Goal: Check status: Check status

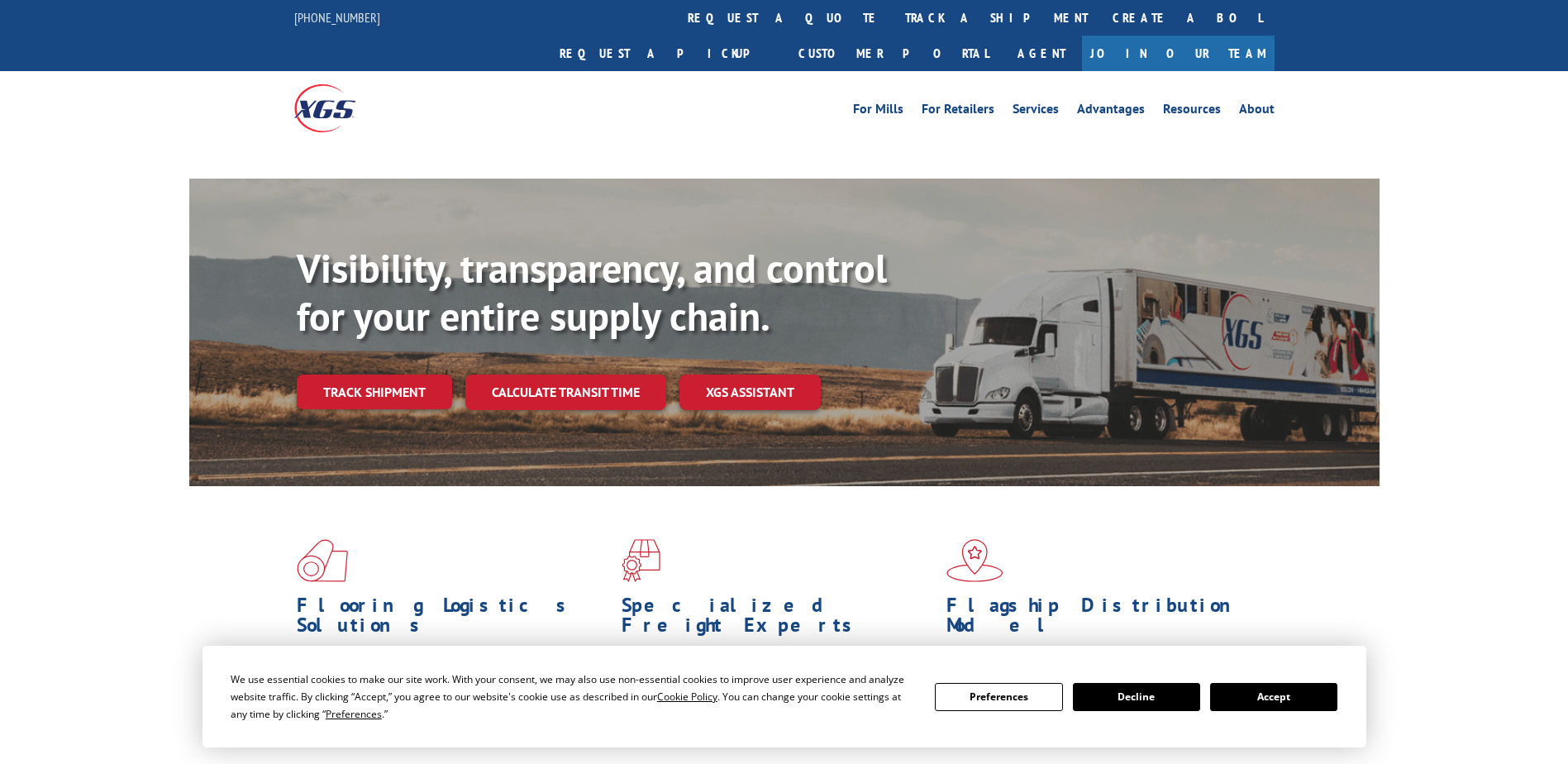
drag, startPoint x: 726, startPoint y: 18, endPoint x: 781, endPoint y: 86, distance: 87.5
click at [893, 18] on link "track a shipment" at bounding box center [996, 17] width 208 height 35
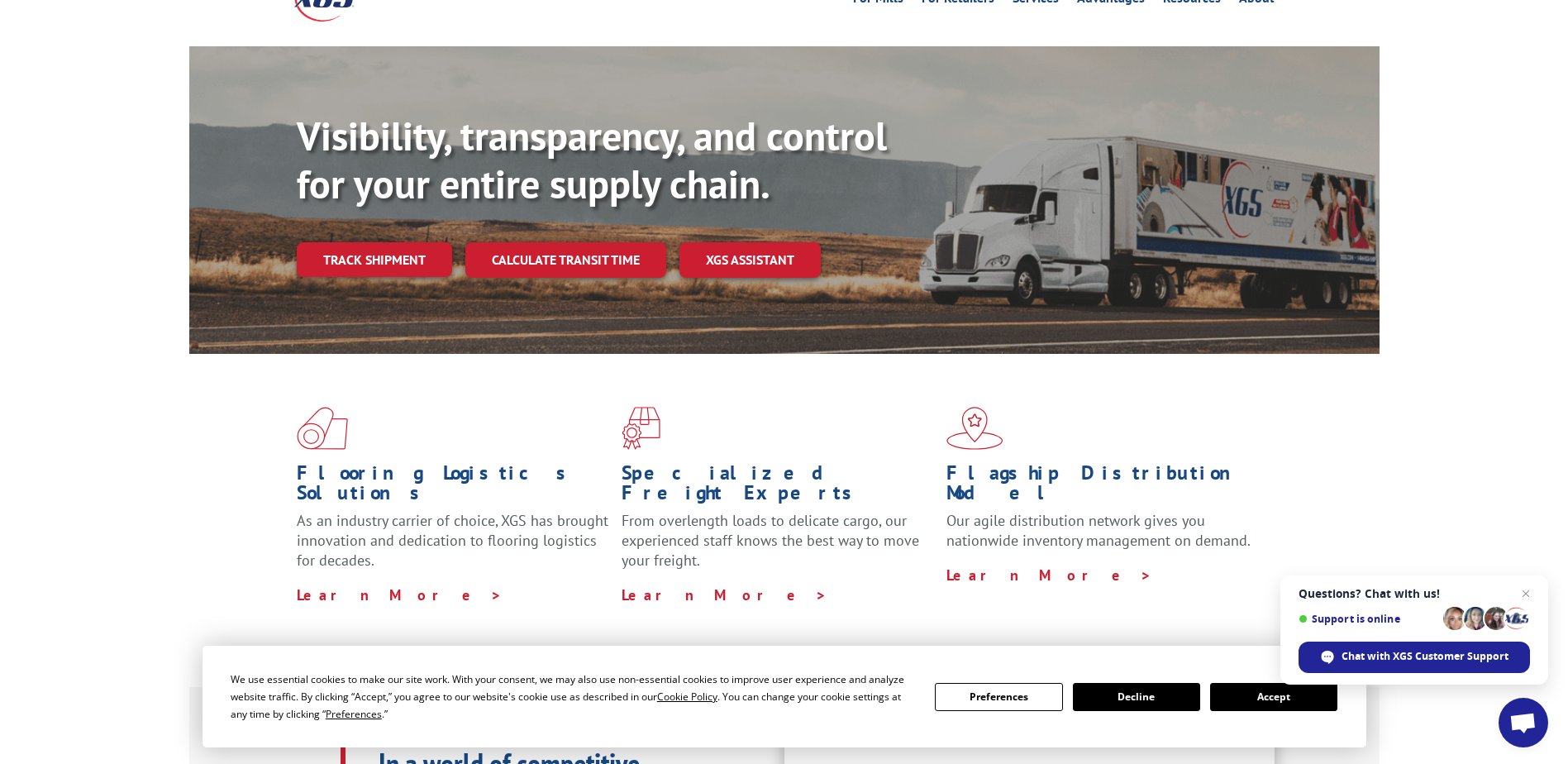
scroll to position [248, 0]
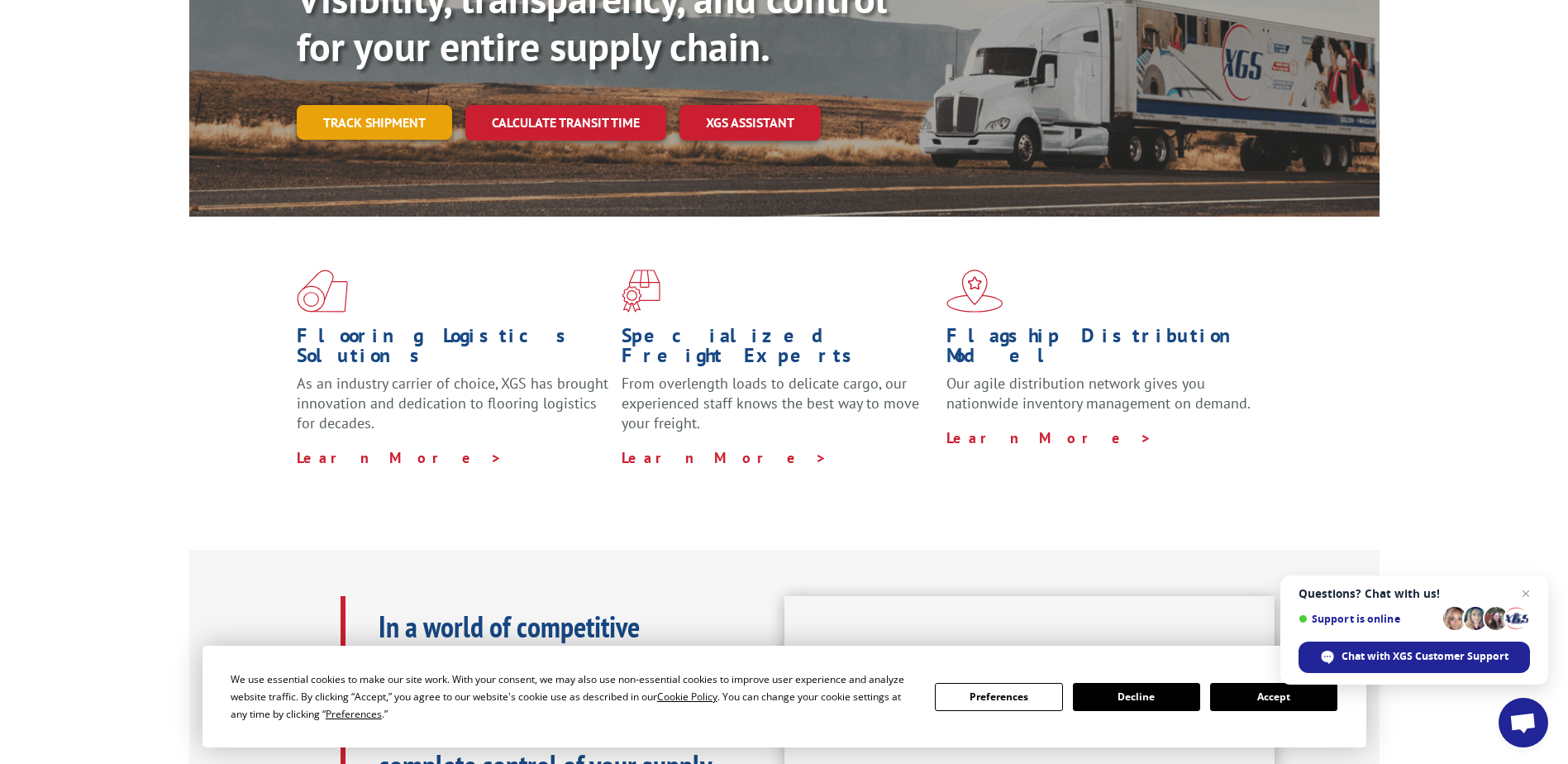
click at [365, 105] on link "Track shipment" at bounding box center [374, 122] width 155 height 34
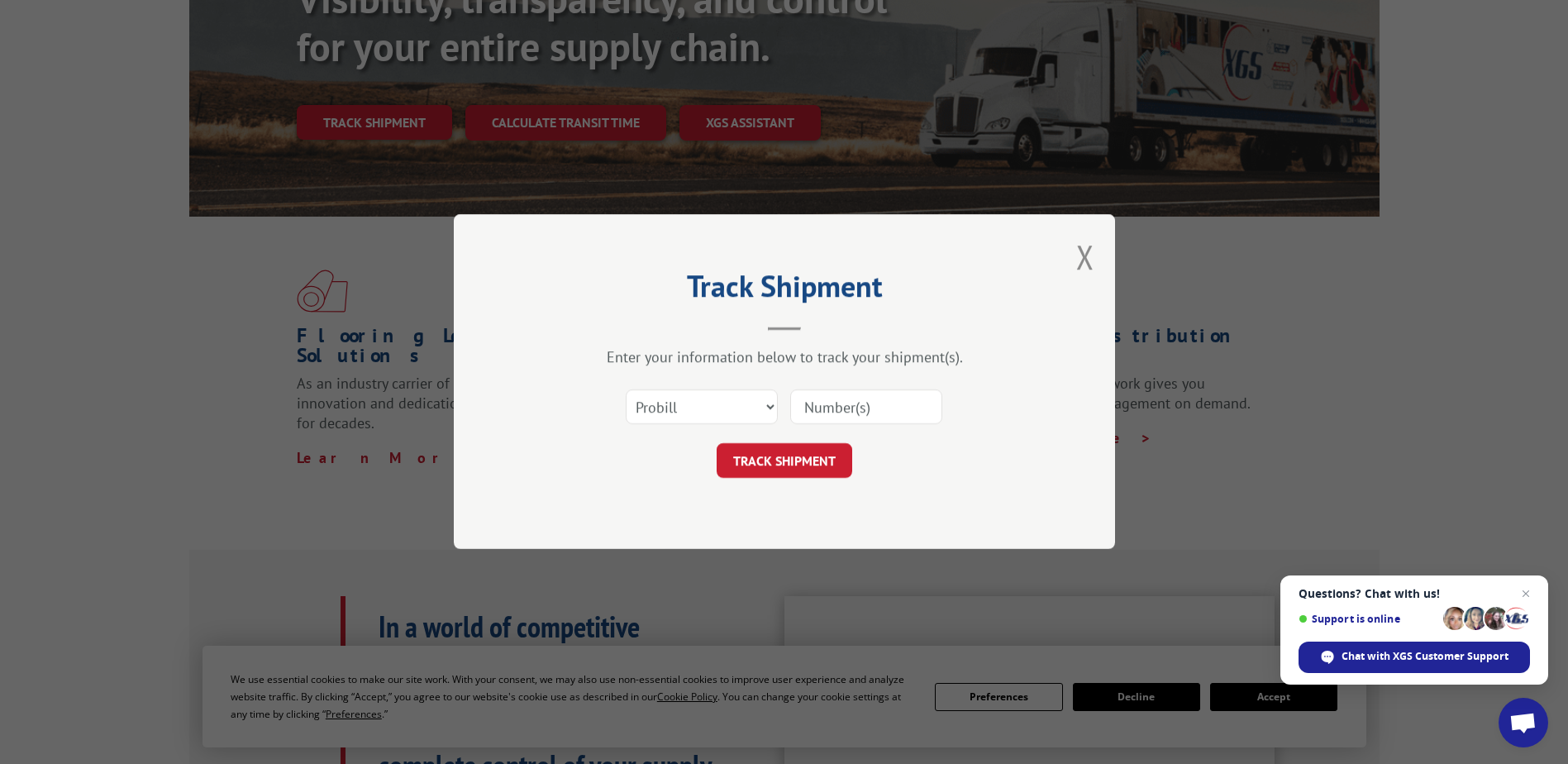
click at [839, 413] on input at bounding box center [866, 407] width 152 height 34
paste input "17633391"
type input "17633391"
click at [767, 457] on button "TRACK SHIPMENT" at bounding box center [784, 461] width 135 height 34
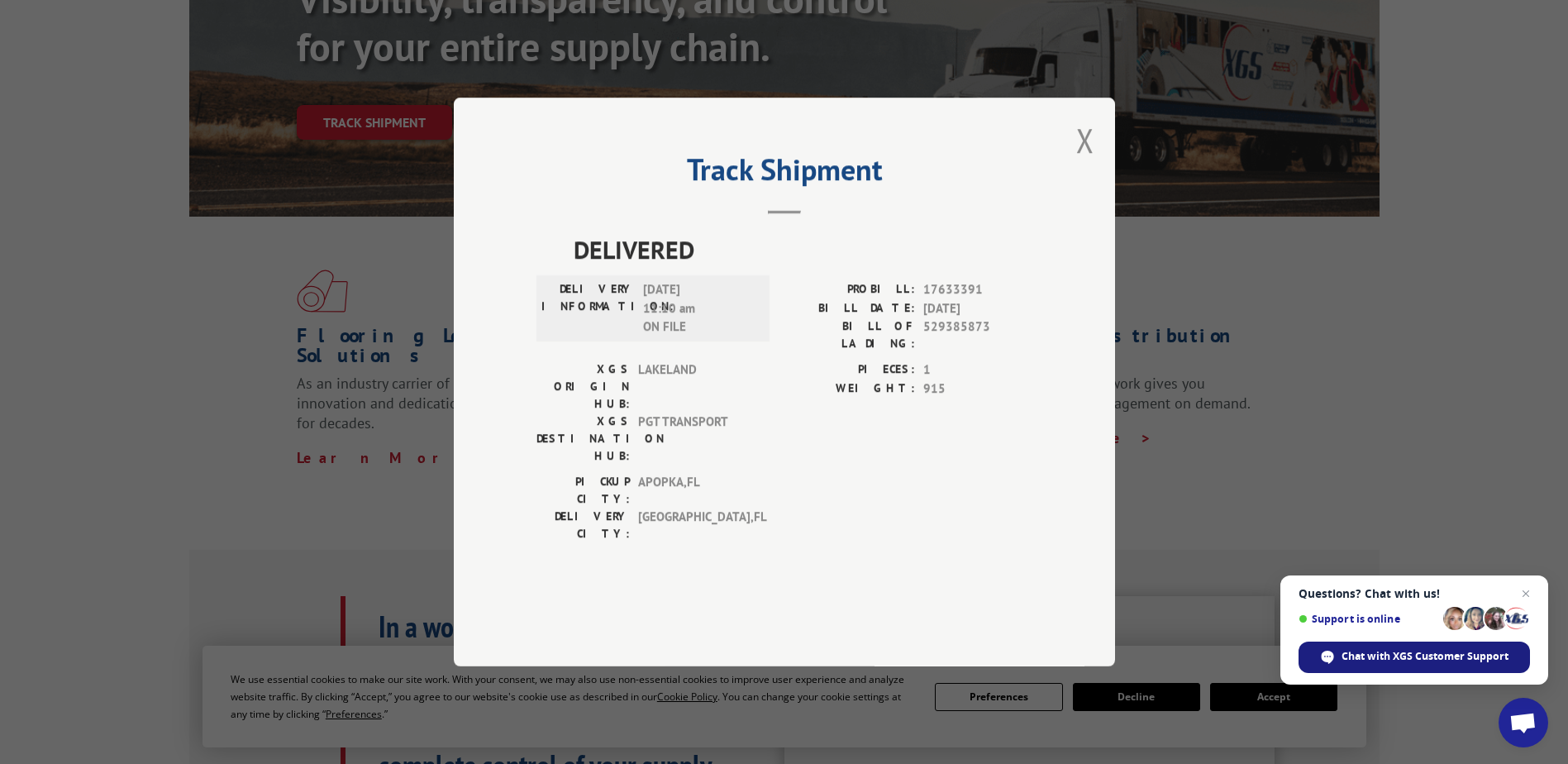
click at [1372, 660] on span "Chat with XGS Customer Support" at bounding box center [1425, 655] width 167 height 15
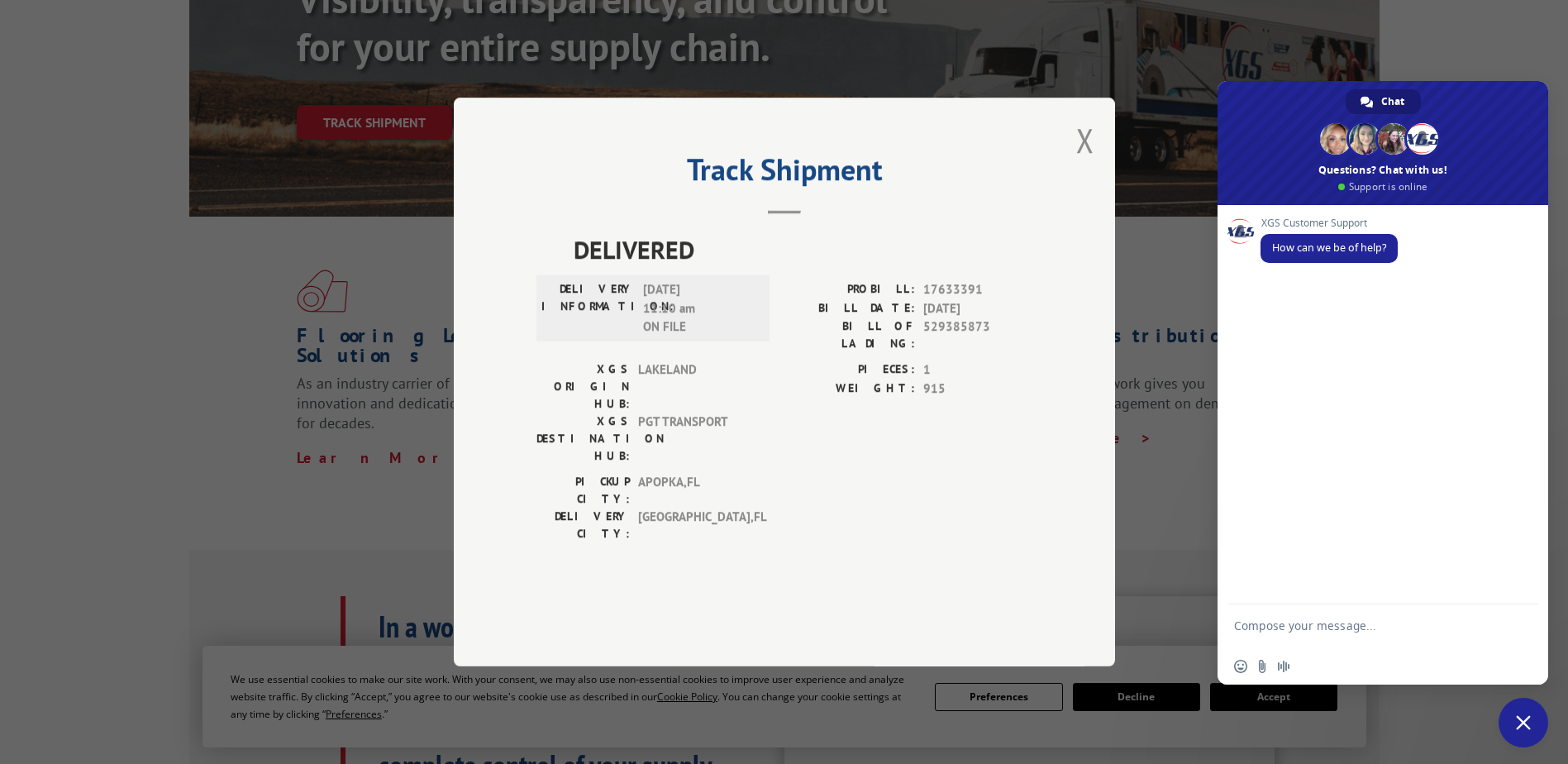
click at [1314, 623] on textarea "Compose your message..." at bounding box center [1365, 633] width 261 height 30
paste textarea "17633391"
type textarea "I need a copy of the POD for 17633391"
click at [1510, 614] on span "Send" at bounding box center [1519, 628] width 28 height 28
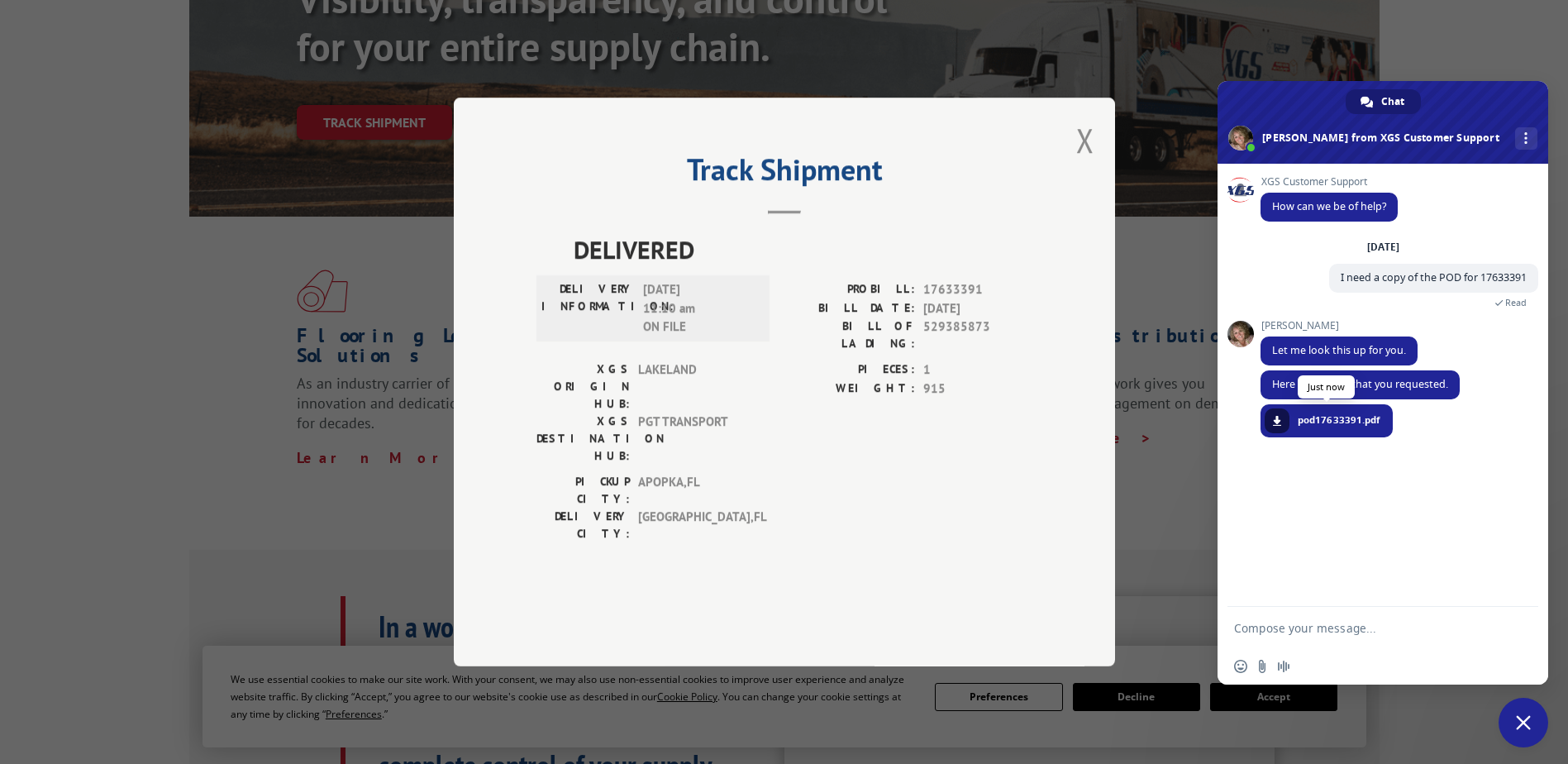
click at [1316, 419] on span "pod17633391.pdf" at bounding box center [1340, 419] width 83 height 15
click at [1278, 421] on span at bounding box center [1278, 421] width 10 height 10
click at [1304, 624] on textarea "Compose your message..." at bounding box center [1365, 628] width 261 height 15
type textarea "Thank you."
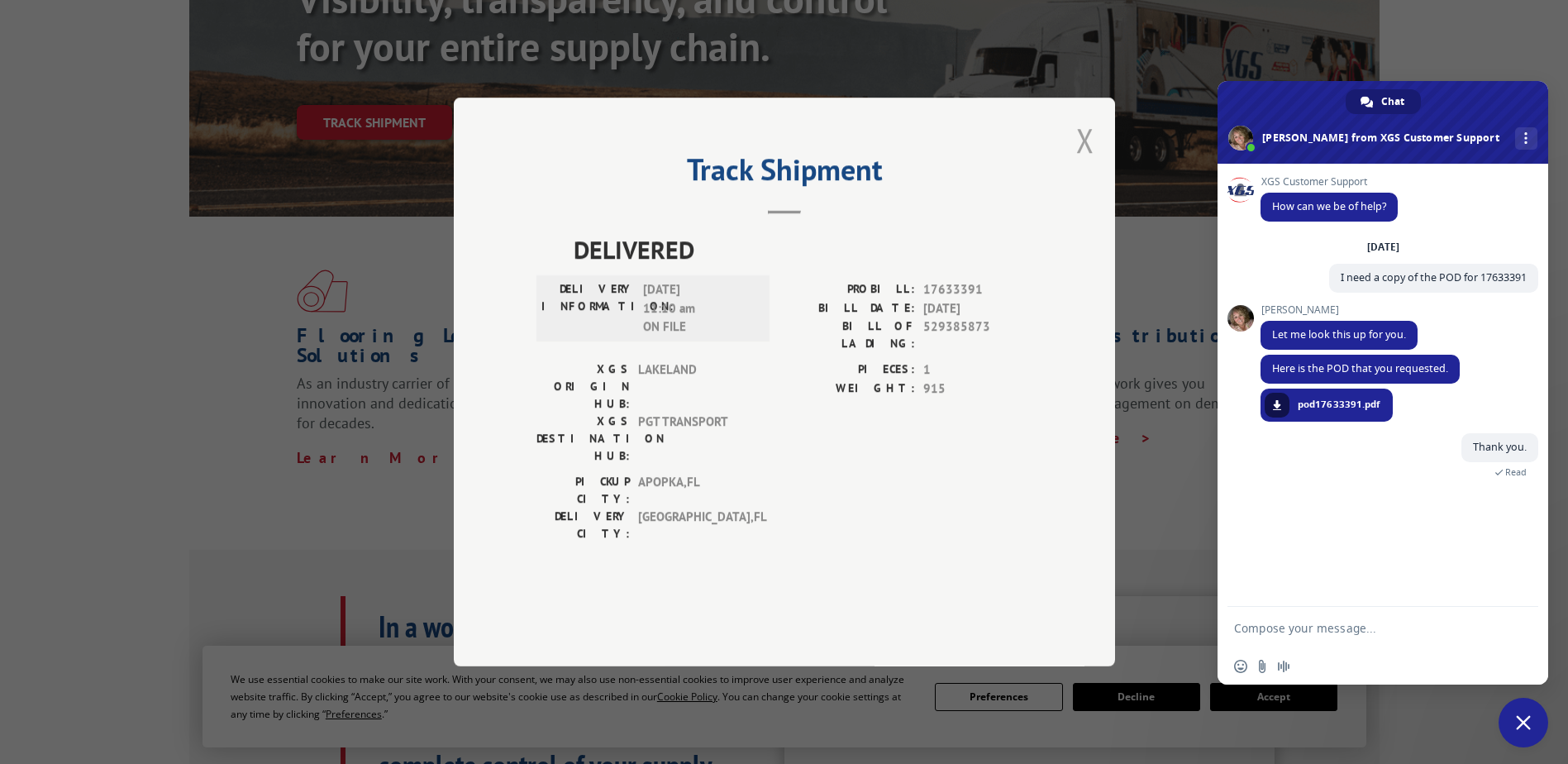
scroll to position [56, 0]
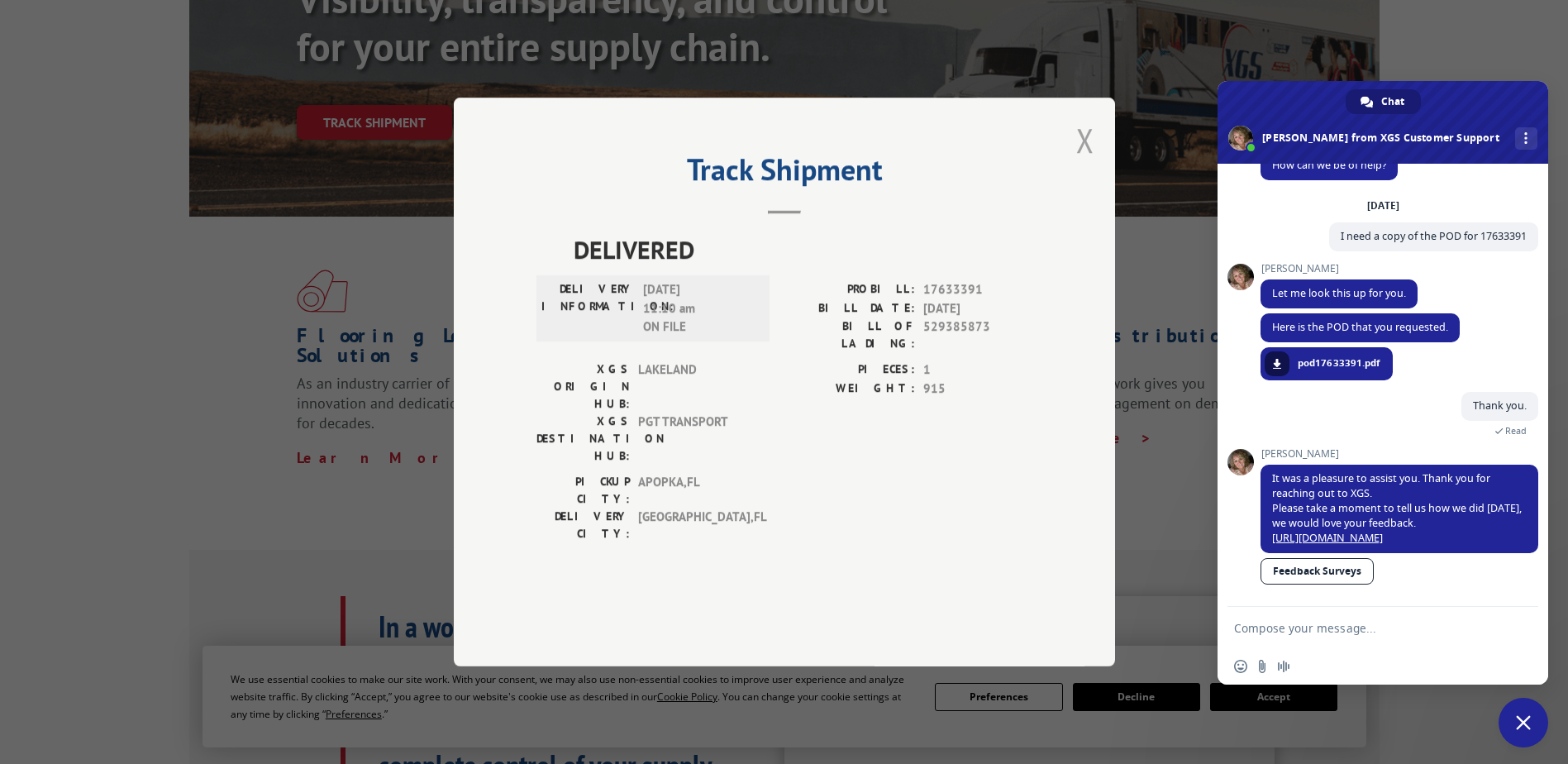
click at [1087, 162] on button "Close modal" at bounding box center [1085, 140] width 18 height 44
